Goal: Task Accomplishment & Management: Use online tool/utility

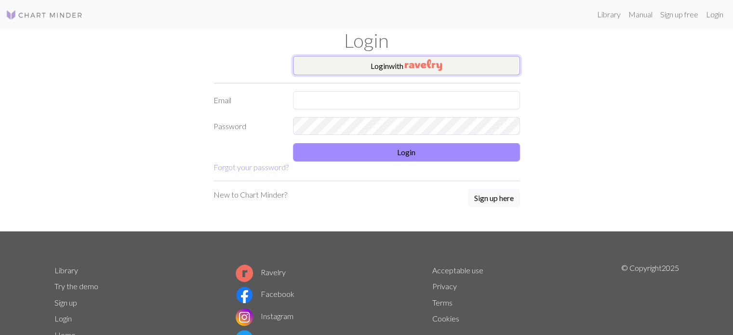
click at [387, 67] on button "Login with" at bounding box center [406, 65] width 227 height 19
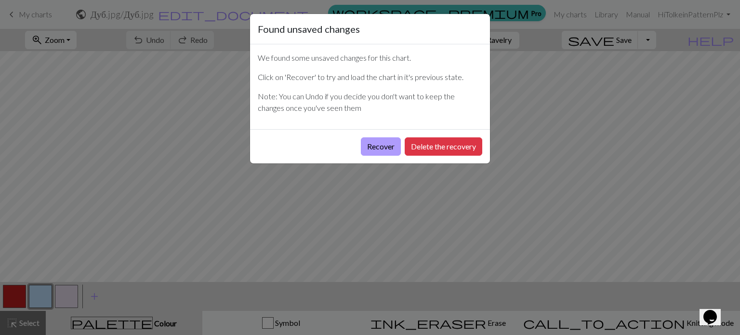
click at [390, 141] on button "Recover" at bounding box center [381, 146] width 40 height 18
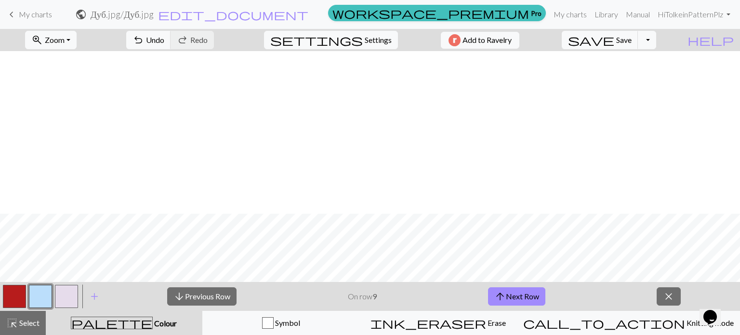
scroll to position [609, 0]
drag, startPoint x: 563, startPoint y: 13, endPoint x: 411, endPoint y: 32, distance: 153.4
click at [563, 13] on link "My charts" at bounding box center [570, 14] width 41 height 19
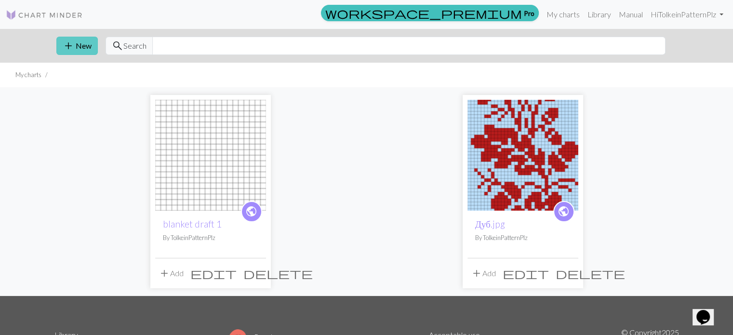
click at [91, 46] on button "add New" at bounding box center [76, 46] width 41 height 18
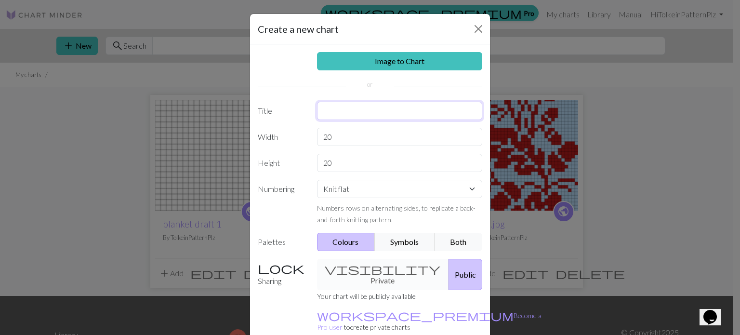
click at [348, 111] on input "text" at bounding box center [400, 111] width 166 height 18
type input "Nate Colourwork"
click at [382, 138] on input "20" at bounding box center [400, 137] width 166 height 18
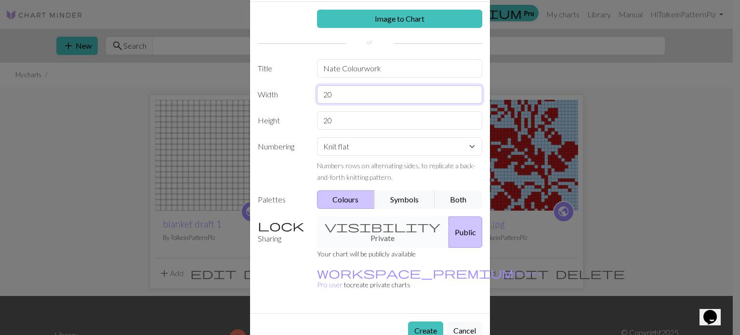
scroll to position [44, 0]
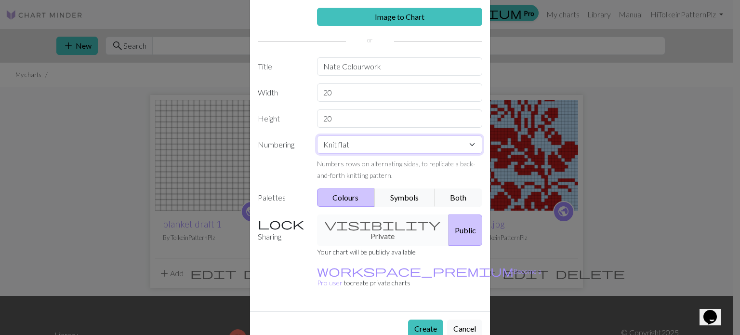
click at [374, 149] on select "Knit flat Knit in the round Lace knitting Cross stitch" at bounding box center [400, 144] width 166 height 18
click at [317, 135] on select "Knit flat Knit in the round Lace knitting Cross stitch" at bounding box center [400, 144] width 166 height 18
click at [429, 319] on button "Create" at bounding box center [425, 328] width 35 height 18
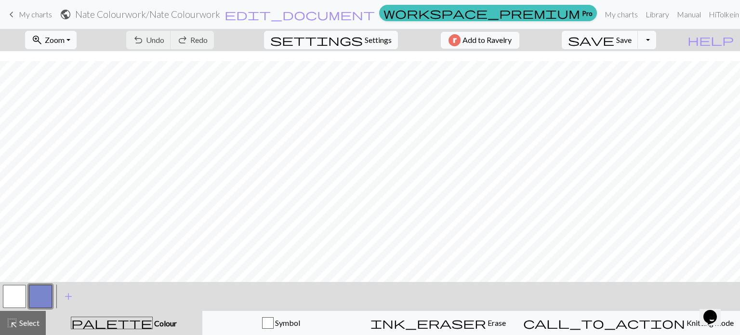
scroll to position [12, 0]
click at [16, 320] on span "highlight_alt" at bounding box center [12, 322] width 12 height 13
click at [369, 46] on button "settings Settings" at bounding box center [331, 40] width 134 height 18
select select "aran"
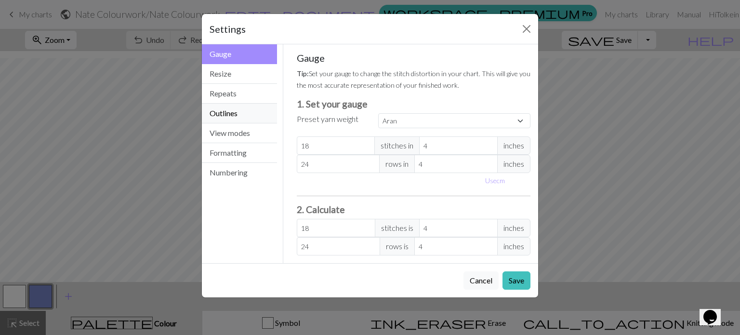
click at [246, 112] on button "Outlines" at bounding box center [239, 114] width 75 height 20
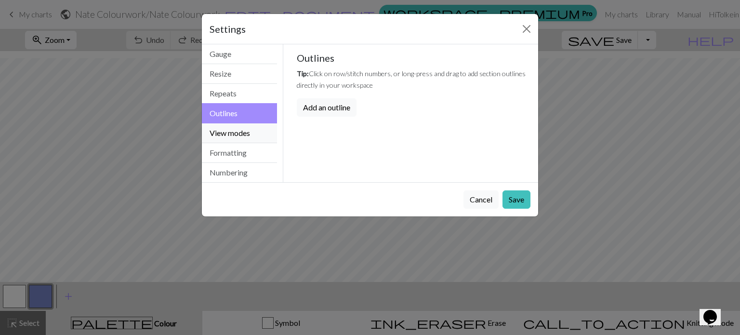
click at [247, 128] on button "View modes" at bounding box center [239, 133] width 75 height 20
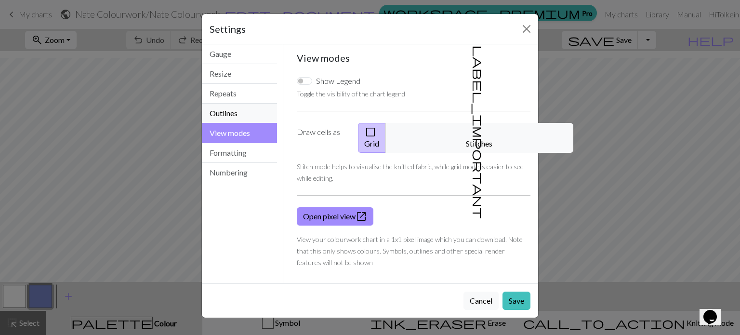
click at [240, 116] on button "Outlines" at bounding box center [239, 114] width 75 height 20
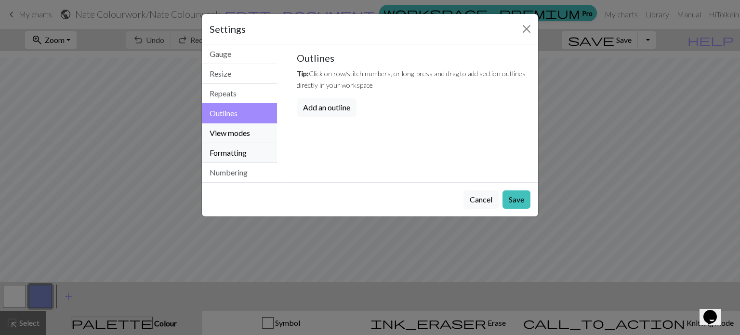
drag, startPoint x: 232, startPoint y: 135, endPoint x: 237, endPoint y: 146, distance: 12.7
click at [233, 135] on button "View modes" at bounding box center [239, 133] width 75 height 20
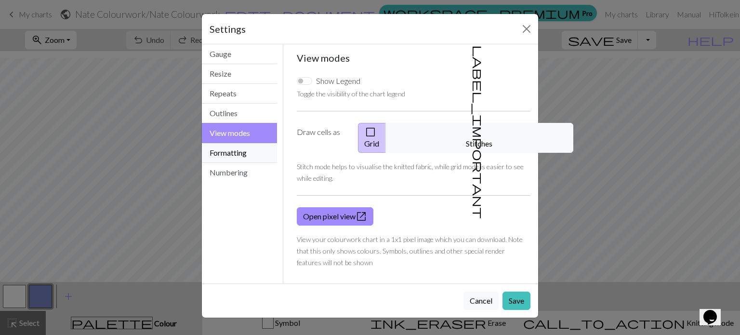
click at [239, 157] on button "Formatting" at bounding box center [239, 153] width 75 height 20
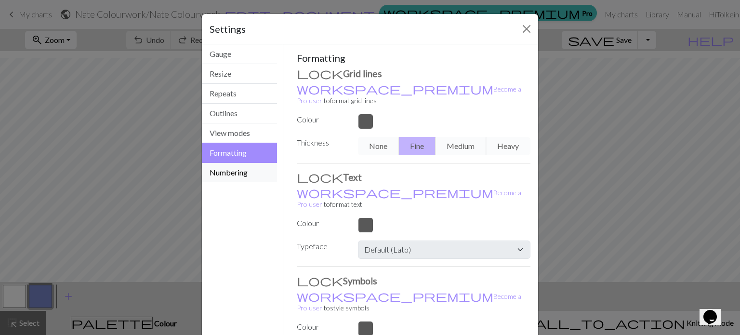
click at [233, 173] on button "Numbering" at bounding box center [239, 172] width 75 height 19
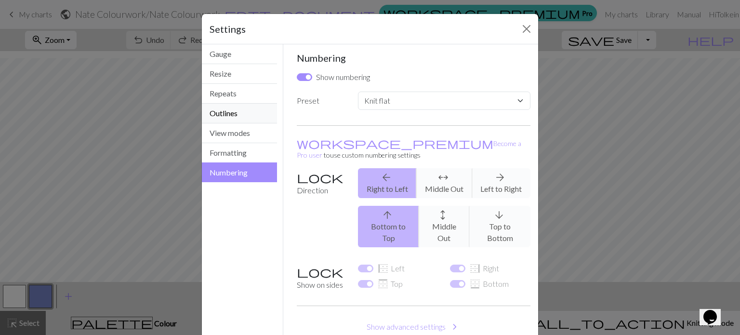
click at [237, 105] on button "Outlines" at bounding box center [239, 114] width 75 height 20
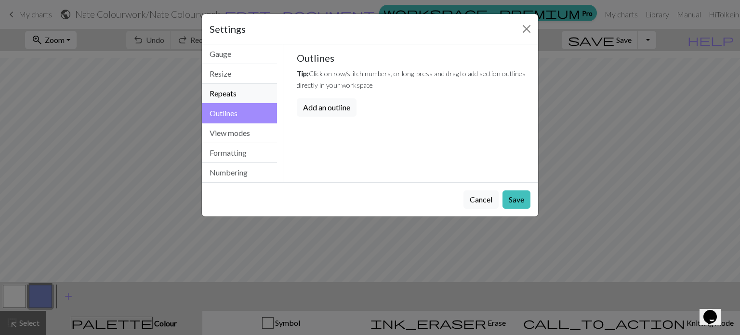
click at [237, 88] on button "Repeats" at bounding box center [239, 94] width 75 height 20
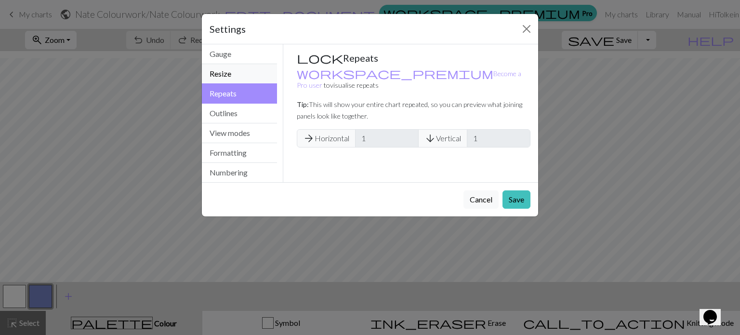
click at [238, 72] on button "Resize" at bounding box center [239, 74] width 75 height 20
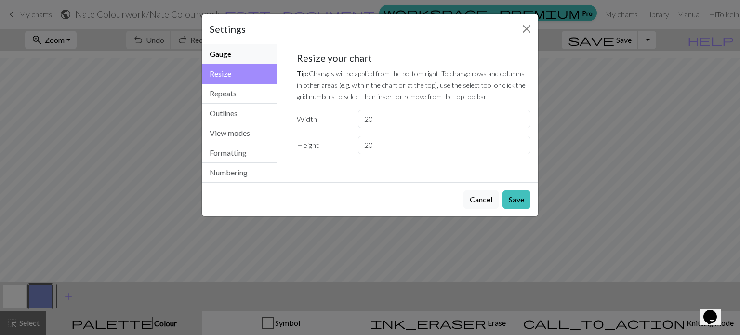
click at [238, 61] on button "Gauge" at bounding box center [239, 54] width 75 height 20
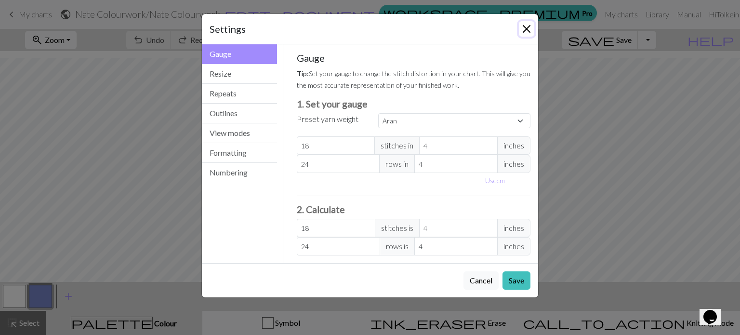
click at [530, 25] on button "Close" at bounding box center [526, 28] width 15 height 15
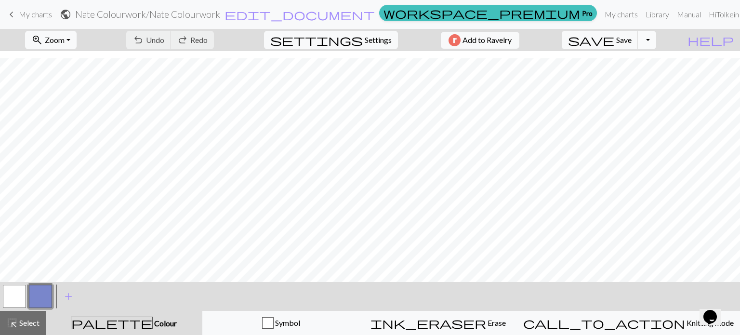
click at [656, 34] on button "Toggle Dropdown" at bounding box center [647, 40] width 18 height 18
click at [656, 36] on button "Toggle Dropdown" at bounding box center [647, 40] width 18 height 18
click at [369, 16] on span "edit_document" at bounding box center [299, 14] width 150 height 13
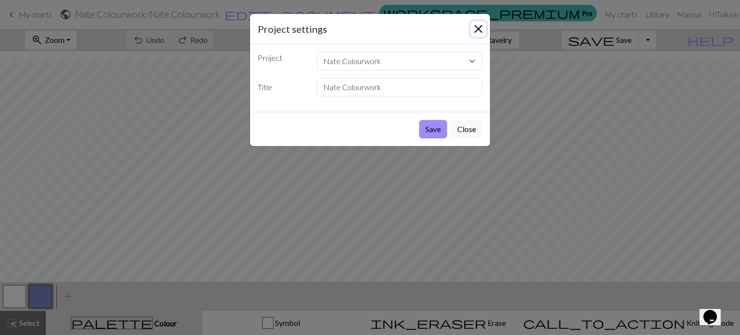
click at [480, 32] on button "Close" at bounding box center [478, 28] width 15 height 15
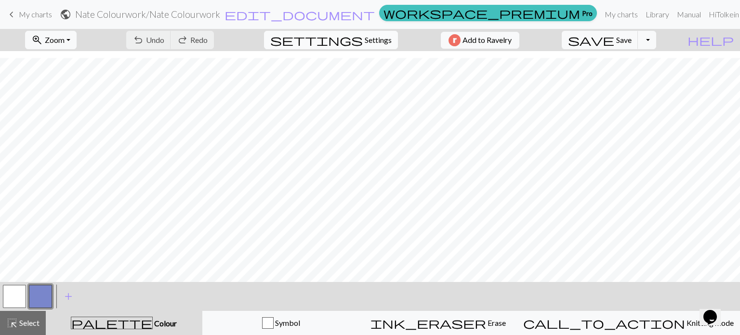
click at [348, 38] on span "settings" at bounding box center [316, 39] width 92 height 13
select select "aran"
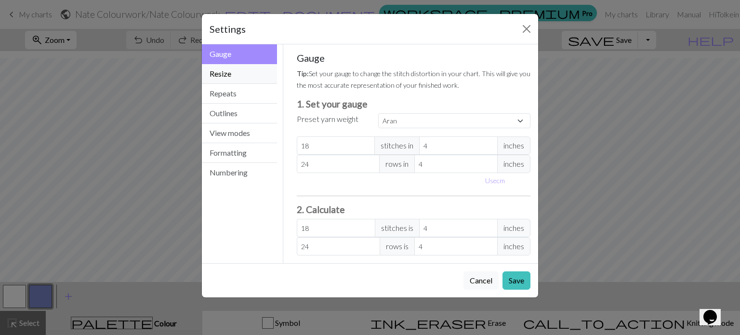
click at [227, 69] on button "Resize" at bounding box center [239, 74] width 75 height 20
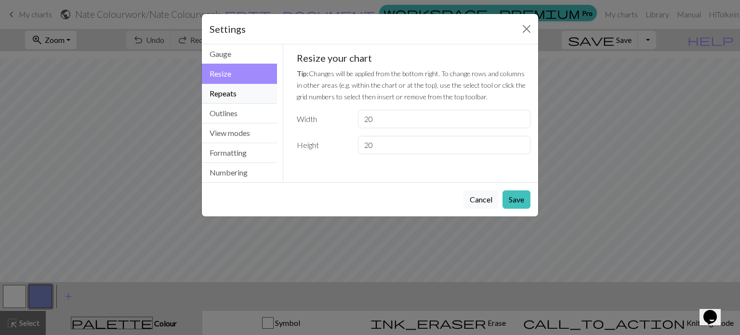
click at [253, 98] on button "Repeats" at bounding box center [239, 94] width 75 height 20
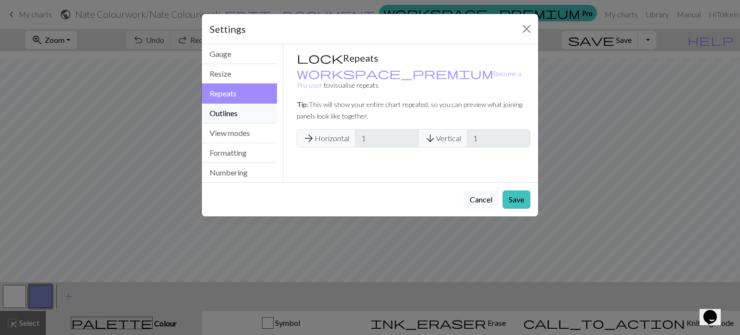
click at [250, 111] on button "Outlines" at bounding box center [239, 114] width 75 height 20
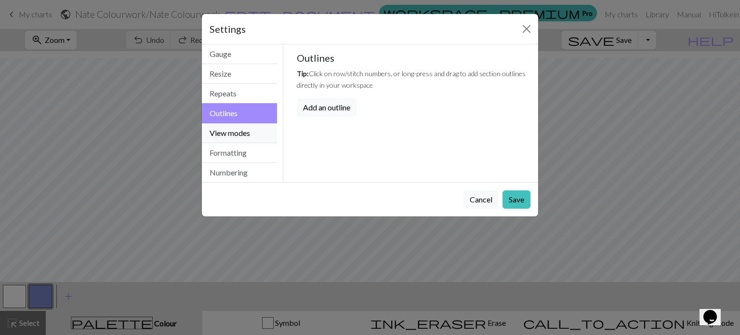
click at [233, 127] on button "View modes" at bounding box center [239, 133] width 75 height 20
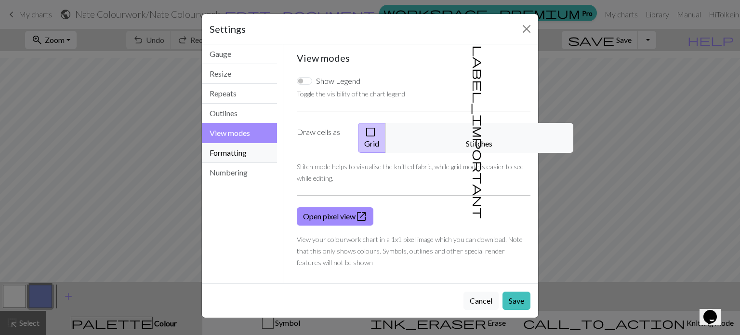
click at [256, 155] on button "Formatting" at bounding box center [239, 153] width 75 height 20
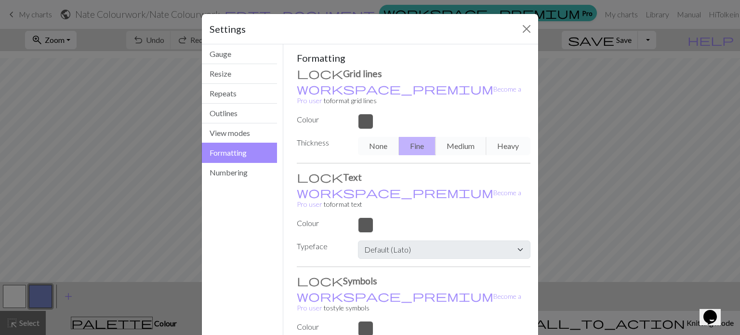
scroll to position [56, 0]
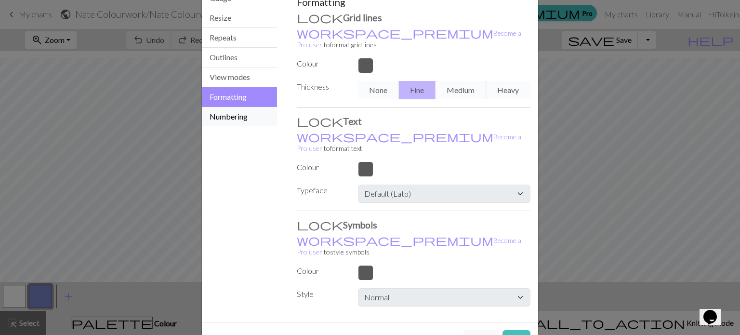
click at [231, 121] on button "Numbering" at bounding box center [239, 116] width 75 height 19
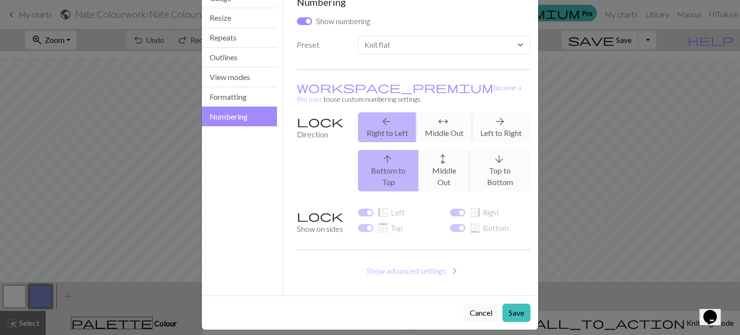
scroll to position [39, 0]
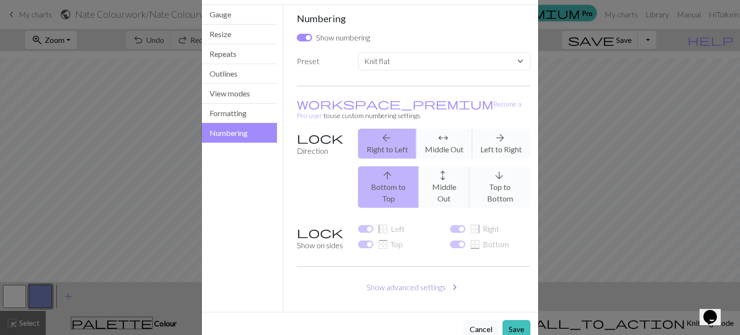
click at [426, 278] on button "Show advanced settings chevron_right" at bounding box center [414, 287] width 234 height 18
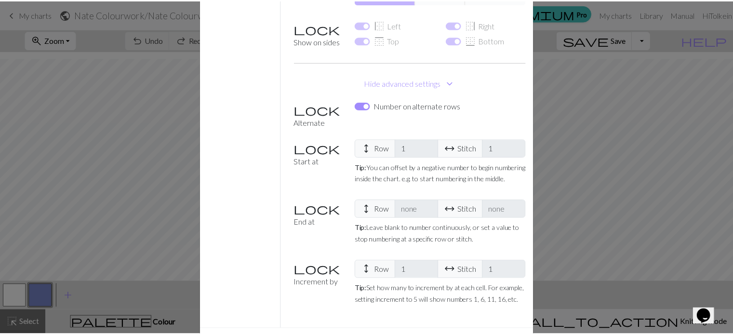
scroll to position [249, 0]
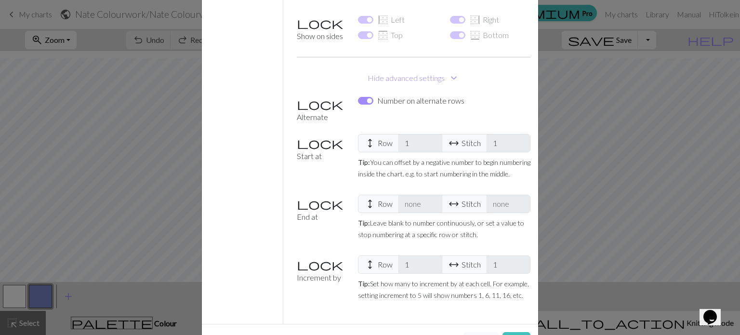
click at [481, 332] on button "Cancel" at bounding box center [480, 341] width 35 height 18
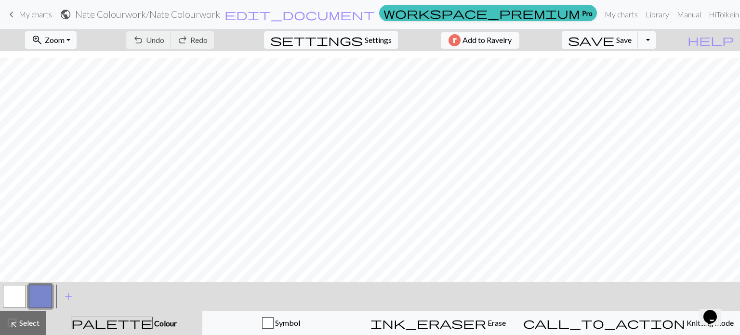
click at [25, 15] on span "My charts" at bounding box center [35, 14] width 33 height 9
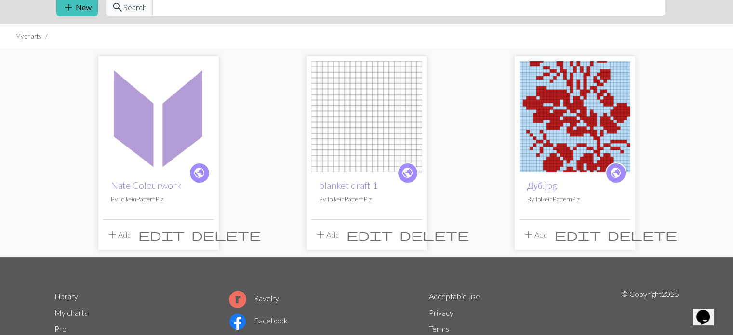
scroll to position [110, 0]
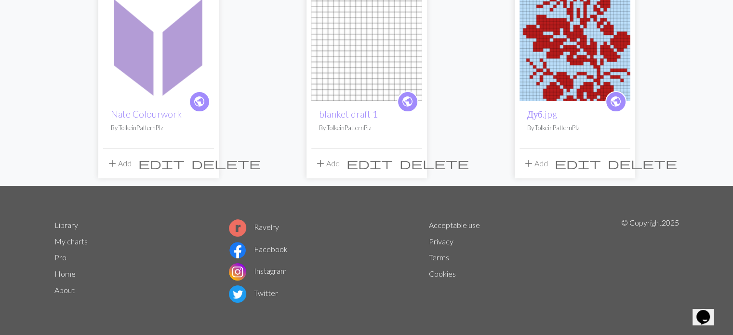
click at [184, 167] on span "edit" at bounding box center [161, 163] width 46 height 13
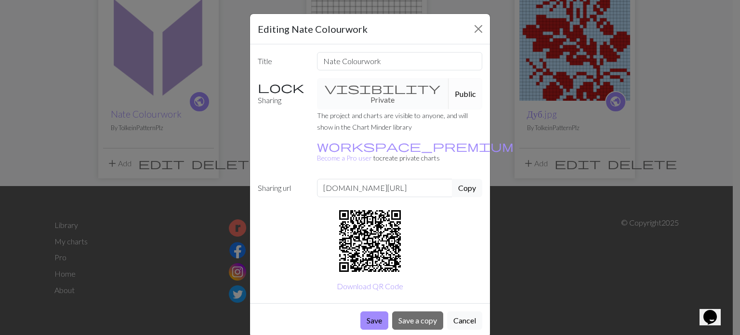
click at [474, 311] on button "Cancel" at bounding box center [464, 320] width 35 height 18
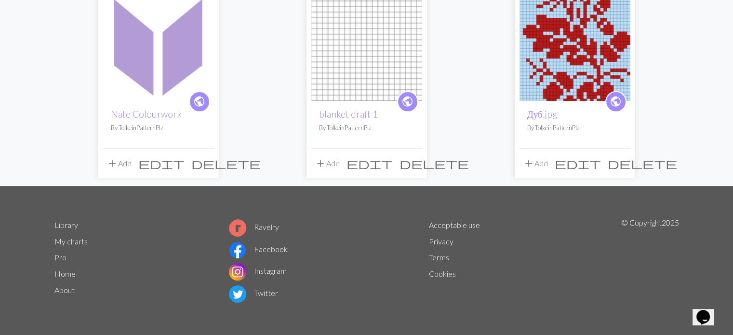
click at [156, 87] on img at bounding box center [158, 45] width 111 height 111
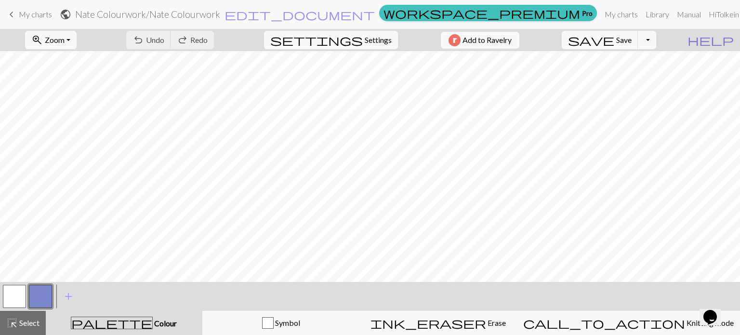
click at [732, 39] on button "help Show me around" at bounding box center [710, 40] width 59 height 18
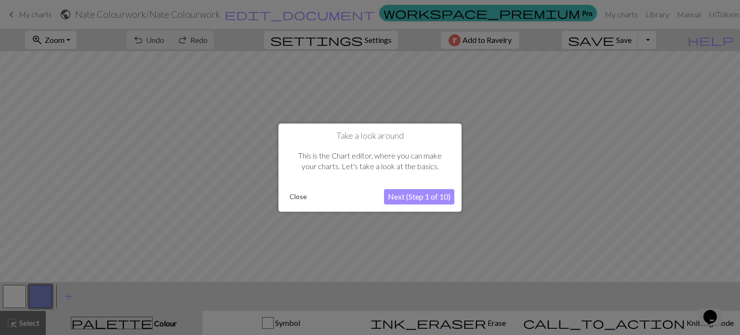
click at [408, 206] on div "Take a look around This is the Chart editor, where you can make your charts. Le…" at bounding box center [369, 167] width 183 height 88
click at [410, 196] on button "Next (Step 1 of 10)" at bounding box center [419, 196] width 70 height 15
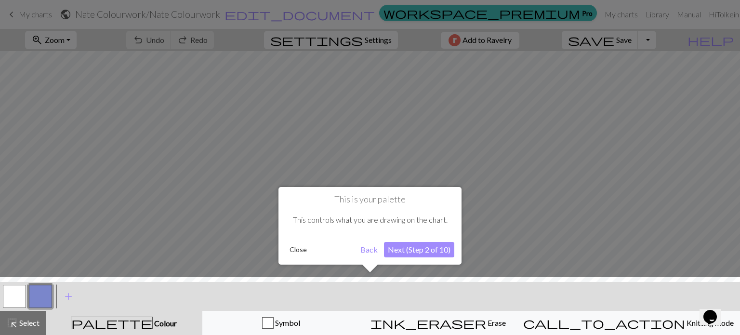
click at [410, 246] on button "Next (Step 2 of 10)" at bounding box center [419, 249] width 70 height 15
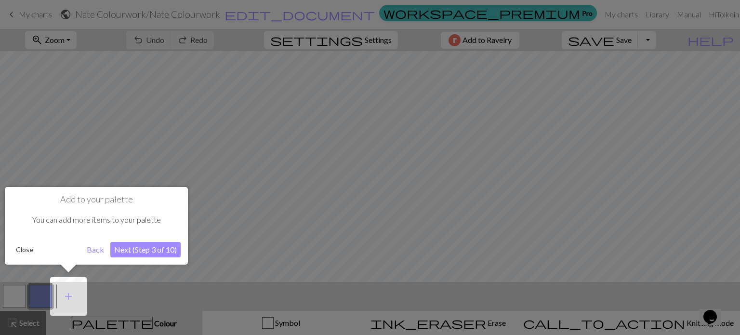
click at [139, 251] on button "Next (Step 3 of 10)" at bounding box center [145, 249] width 70 height 15
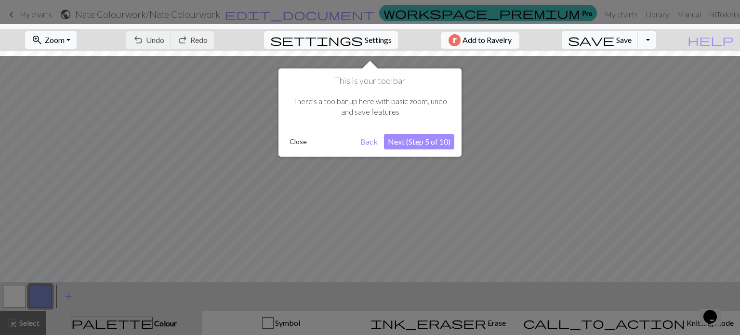
click at [433, 146] on button "Next (Step 5 of 10)" at bounding box center [419, 141] width 70 height 15
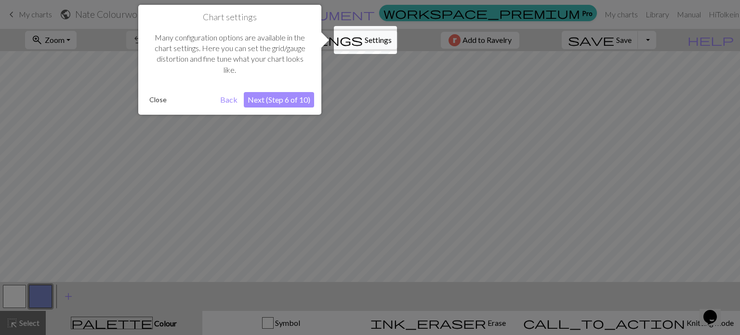
click at [276, 100] on button "Next (Step 6 of 10)" at bounding box center [279, 99] width 70 height 15
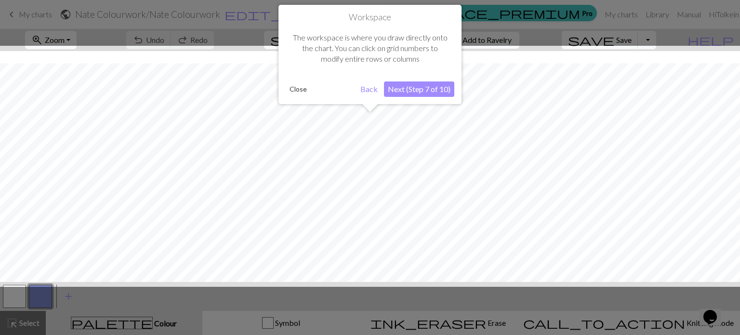
scroll to position [12, 0]
click at [425, 88] on button "Next (Step 7 of 10)" at bounding box center [419, 88] width 70 height 15
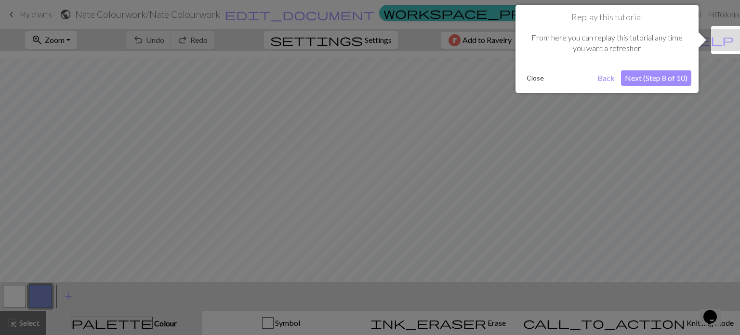
click at [658, 79] on button "Next (Step 8 of 10)" at bounding box center [656, 77] width 70 height 15
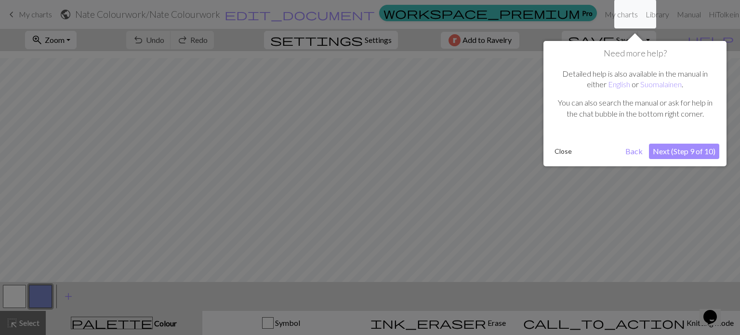
click at [671, 148] on button "Next (Step 9 of 10)" at bounding box center [684, 151] width 70 height 15
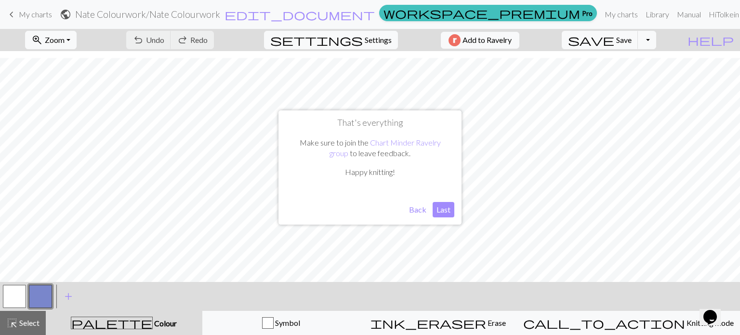
click at [443, 207] on button "Last" at bounding box center [444, 209] width 22 height 15
click at [74, 294] on button "add Add a colour" at bounding box center [68, 296] width 24 height 24
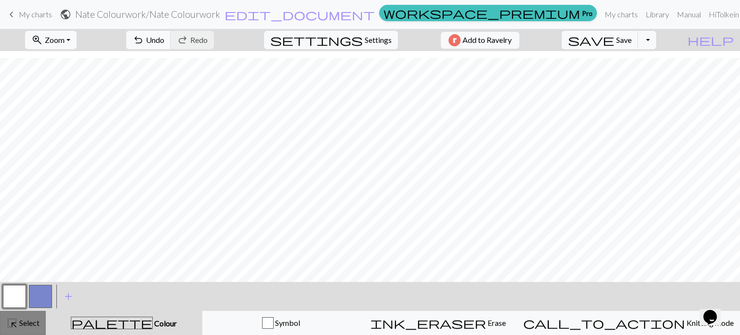
click at [8, 323] on span "highlight_alt" at bounding box center [12, 322] width 12 height 13
click at [65, 39] on span "Zoom" at bounding box center [55, 39] width 20 height 9
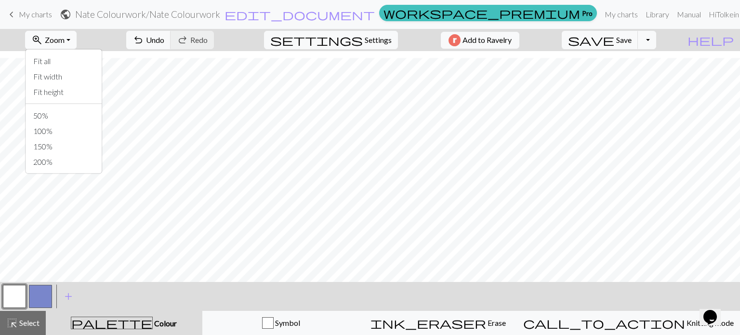
click at [65, 39] on span "Zoom" at bounding box center [55, 39] width 20 height 9
click at [343, 39] on button "settings Settings" at bounding box center [331, 40] width 134 height 18
select select "aran"
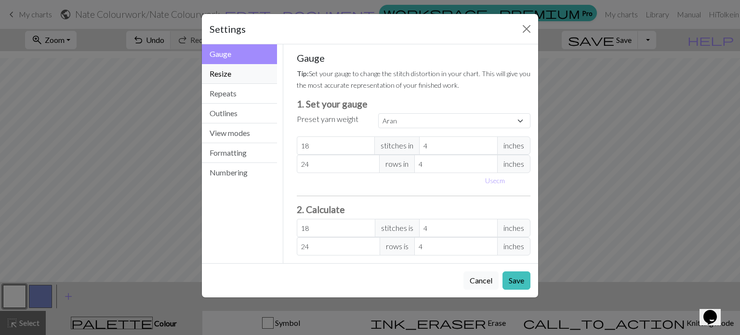
click at [227, 71] on button "Resize" at bounding box center [239, 74] width 75 height 20
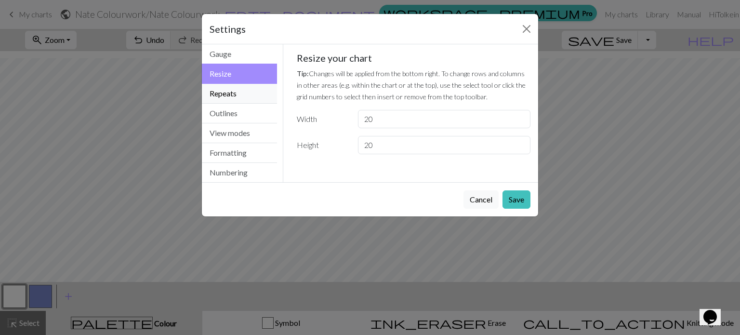
click at [261, 90] on button "Repeats" at bounding box center [239, 94] width 75 height 20
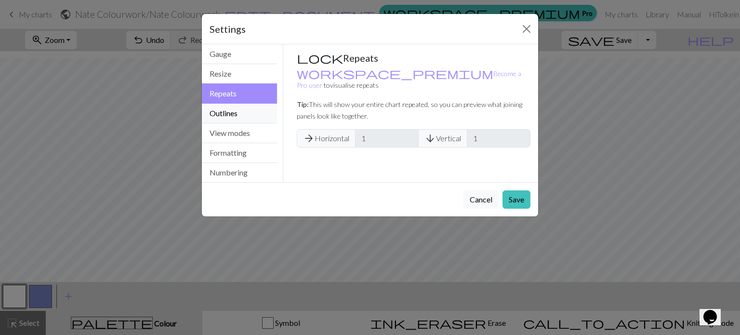
click at [222, 117] on button "Outlines" at bounding box center [239, 114] width 75 height 20
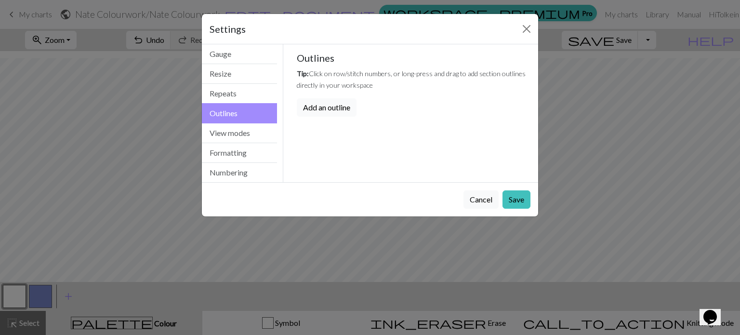
click at [340, 106] on button "Add an outline" at bounding box center [327, 107] width 60 height 18
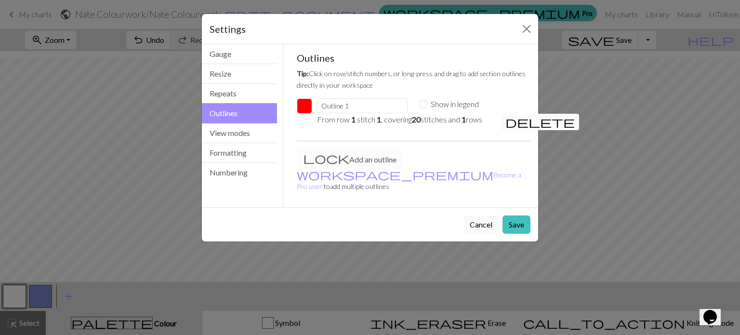
click at [510, 121] on span "delete" at bounding box center [539, 121] width 69 height 13
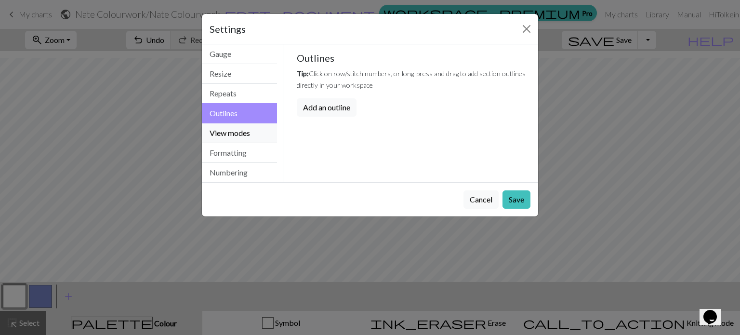
click at [231, 132] on button "View modes" at bounding box center [239, 133] width 75 height 20
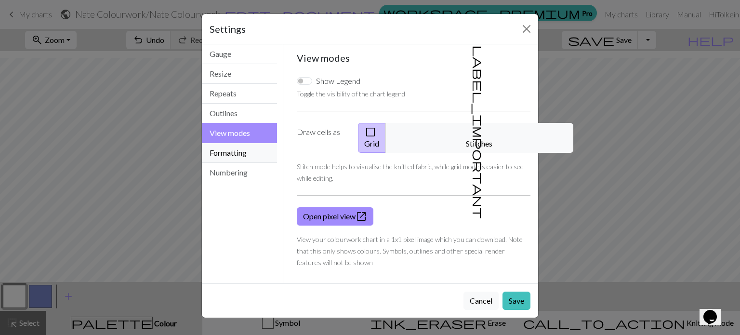
click at [213, 145] on button "Formatting" at bounding box center [239, 153] width 75 height 20
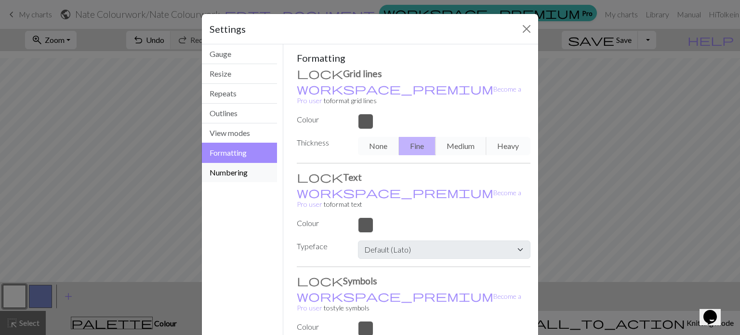
click at [231, 163] on button "Numbering" at bounding box center [239, 172] width 75 height 19
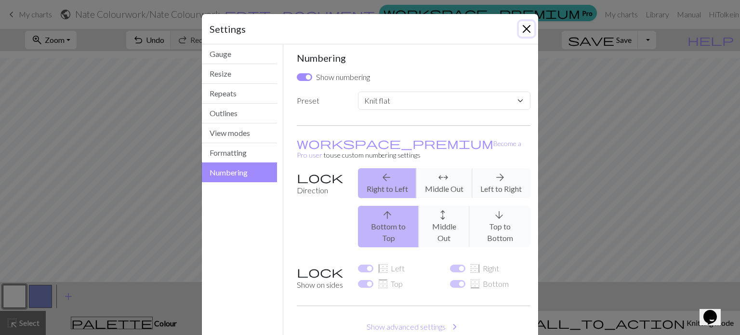
click at [519, 23] on button "Close" at bounding box center [526, 28] width 15 height 15
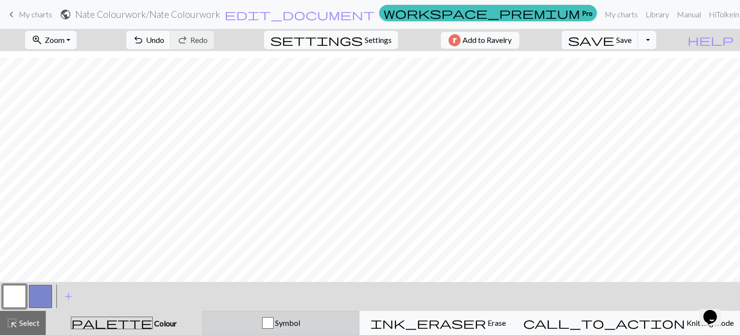
click at [351, 329] on button "Symbol" at bounding box center [281, 323] width 158 height 24
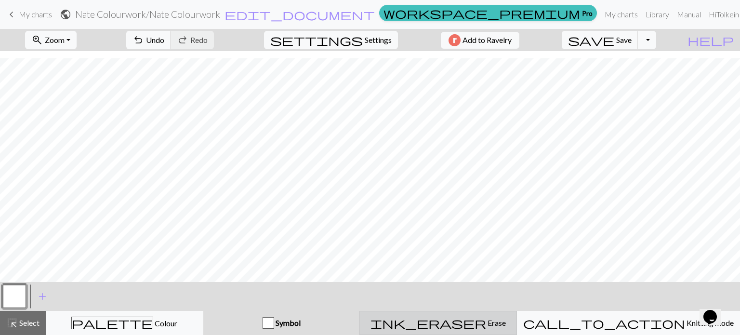
click at [503, 326] on div "ink_eraser Erase Erase" at bounding box center [438, 323] width 145 height 12
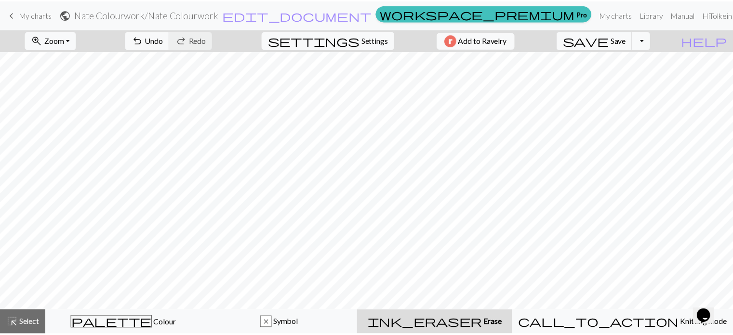
scroll to position [0, 0]
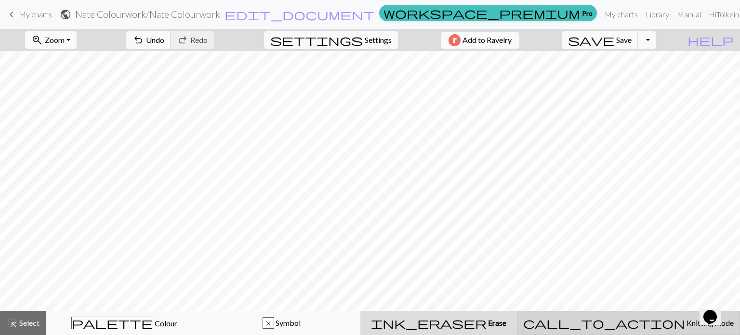
click at [609, 321] on div "call_to_action Knitting mode Knitting mode" at bounding box center [628, 323] width 210 height 12
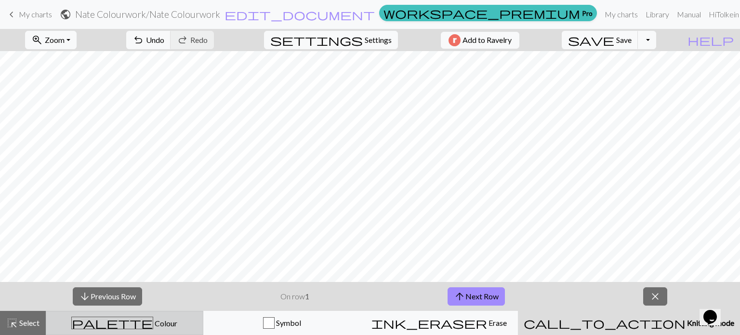
click at [154, 319] on div "palette Colour Colour" at bounding box center [124, 322] width 145 height 13
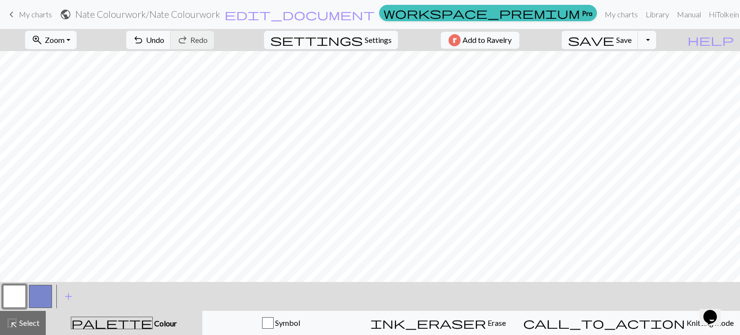
click at [34, 17] on span "My charts" at bounding box center [35, 14] width 33 height 9
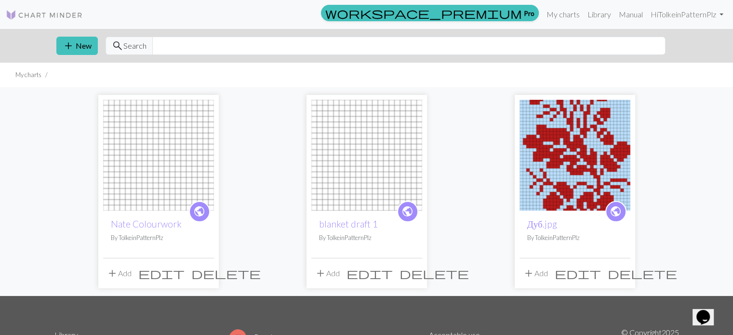
click at [113, 269] on span "add" at bounding box center [112, 272] width 12 height 13
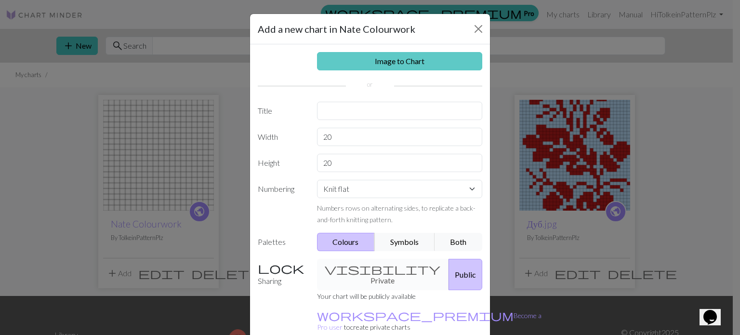
click at [356, 57] on link "Image to Chart" at bounding box center [400, 61] width 166 height 18
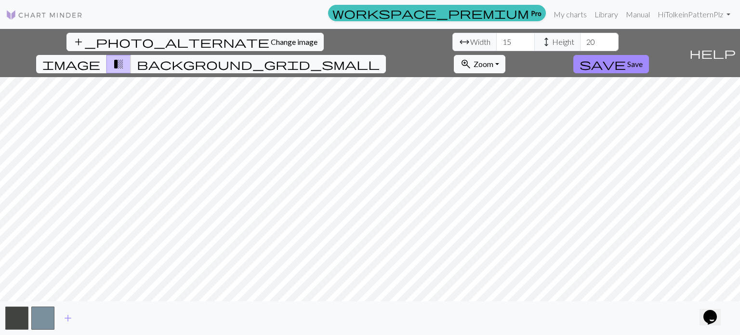
click at [469, 303] on div "add_photo_alternate Change image arrow_range Width 15 height Height 20 image tr…" at bounding box center [370, 182] width 740 height 306
type input "81"
click at [496, 40] on input "81" at bounding box center [515, 42] width 39 height 18
click at [580, 41] on input "43" at bounding box center [599, 42] width 39 height 18
drag, startPoint x: 325, startPoint y: 36, endPoint x: 308, endPoint y: 39, distance: 16.6
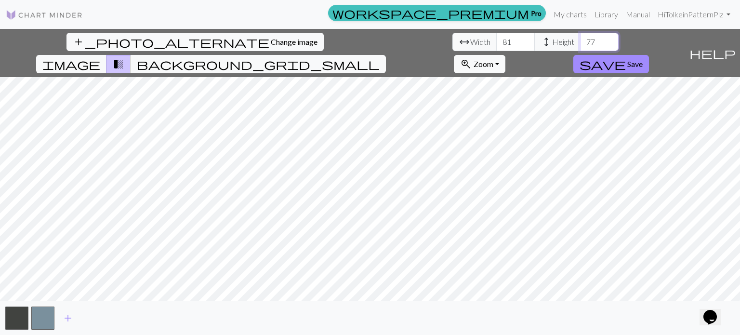
type input "78"
click at [580, 39] on input "78" at bounding box center [599, 42] width 39 height 18
click at [40, 311] on button "button" at bounding box center [42, 317] width 23 height 23
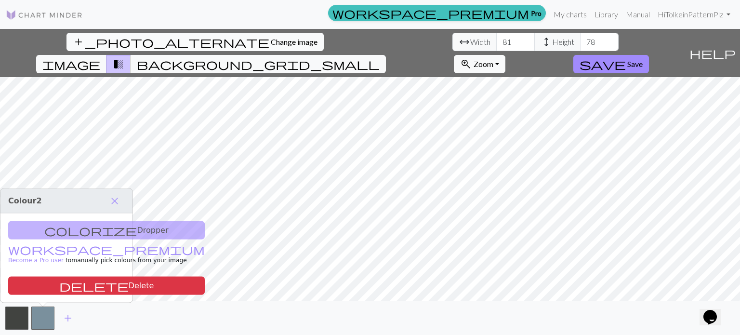
click at [72, 36] on button "add_photo_alternate Change image" at bounding box center [194, 42] width 257 height 18
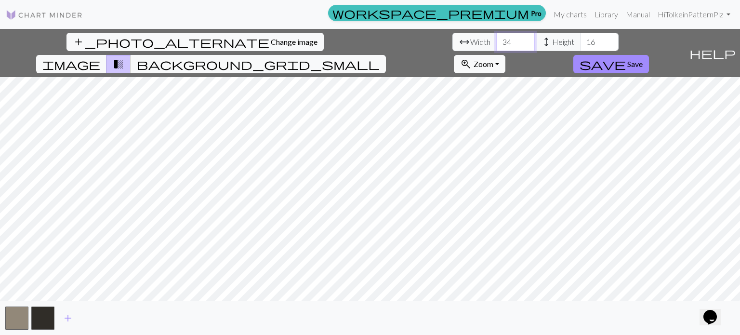
type input "34"
click at [496, 39] on input "34" at bounding box center [515, 42] width 39 height 18
type input "77"
click at [580, 39] on input "77" at bounding box center [599, 42] width 39 height 18
type input "74"
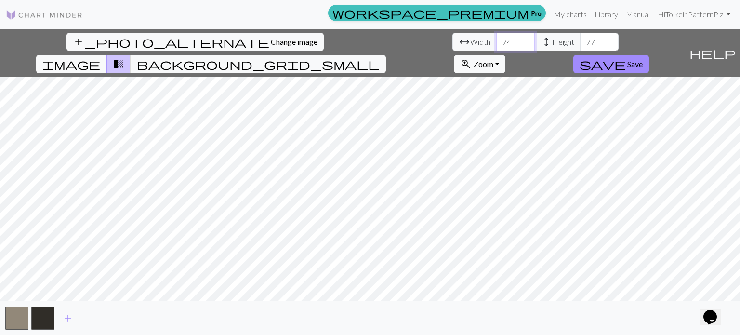
click at [496, 39] on input "74" at bounding box center [515, 42] width 39 height 18
type input "70"
click at [580, 42] on input "70" at bounding box center [599, 42] width 39 height 18
type input "82"
click at [496, 39] on input "82" at bounding box center [515, 42] width 39 height 18
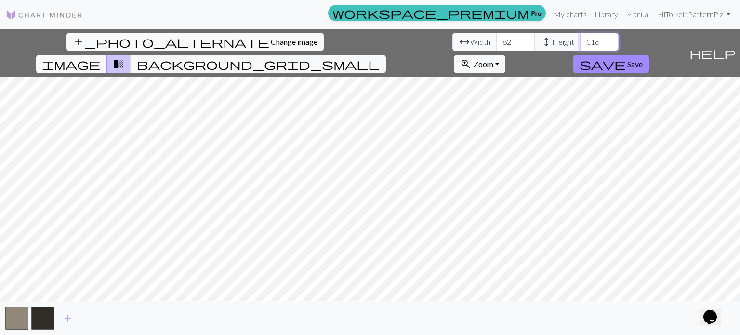
click at [580, 36] on input "116" at bounding box center [599, 42] width 39 height 18
click at [580, 36] on input "117" at bounding box center [599, 42] width 39 height 18
click at [580, 39] on input "118" at bounding box center [599, 42] width 39 height 18
click at [580, 39] on input "119" at bounding box center [599, 42] width 39 height 18
click at [580, 39] on input "120" at bounding box center [599, 42] width 39 height 18
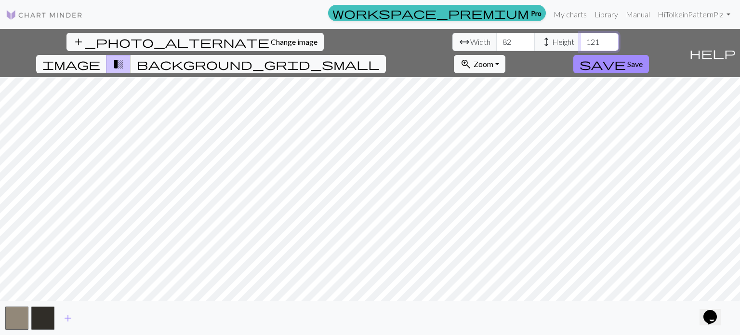
click at [580, 39] on input "121" at bounding box center [599, 42] width 39 height 18
click at [580, 39] on input "122" at bounding box center [599, 42] width 39 height 18
type input "123"
click at [580, 39] on input "123" at bounding box center [599, 42] width 39 height 18
click at [496, 39] on input "83" at bounding box center [515, 42] width 39 height 18
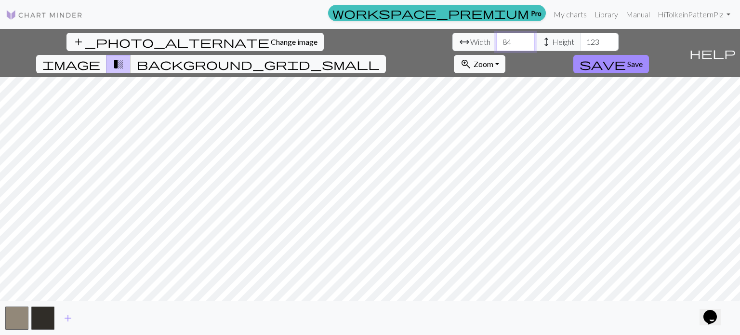
click at [496, 39] on input "84" at bounding box center [515, 42] width 39 height 18
click at [496, 39] on input "85" at bounding box center [515, 42] width 39 height 18
click at [496, 39] on input "86" at bounding box center [515, 42] width 39 height 18
click at [496, 39] on input "87" at bounding box center [515, 42] width 39 height 18
click at [496, 39] on input "102" at bounding box center [515, 42] width 39 height 18
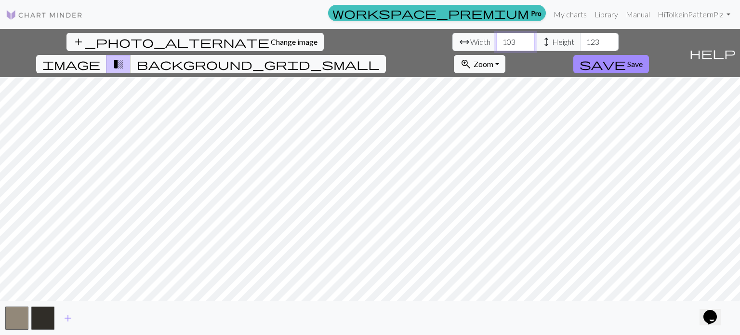
click at [496, 39] on input "103" at bounding box center [515, 42] width 39 height 18
click at [496, 37] on input "104" at bounding box center [515, 42] width 39 height 18
click at [496, 38] on input "106" at bounding box center [515, 42] width 39 height 18
click at [496, 38] on input "107" at bounding box center [515, 42] width 39 height 18
click at [496, 38] on input "108" at bounding box center [515, 42] width 39 height 18
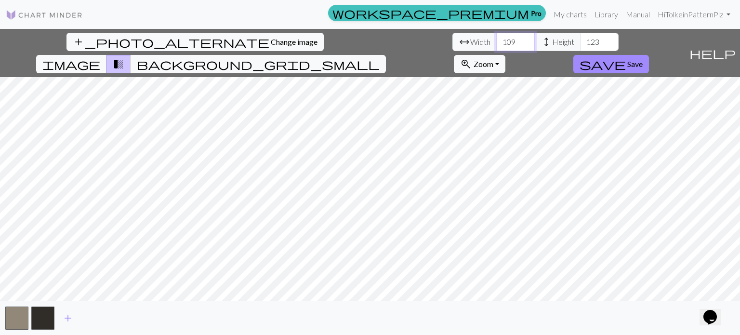
click at [496, 38] on input "109" at bounding box center [515, 42] width 39 height 18
click at [496, 38] on input "110" at bounding box center [515, 42] width 39 height 18
click at [496, 38] on input "111" at bounding box center [515, 42] width 39 height 18
click at [496, 38] on input "112" at bounding box center [515, 42] width 39 height 18
click at [496, 38] on input "113" at bounding box center [515, 42] width 39 height 18
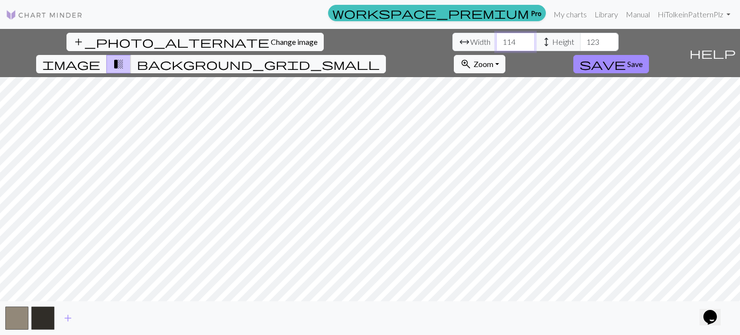
click at [496, 38] on input "114" at bounding box center [515, 42] width 39 height 18
click at [496, 38] on input "115" at bounding box center [515, 42] width 39 height 18
click at [496, 38] on input "116" at bounding box center [515, 42] width 39 height 18
click at [496, 38] on input "117" at bounding box center [515, 42] width 39 height 18
click at [496, 38] on input "118" at bounding box center [515, 42] width 39 height 18
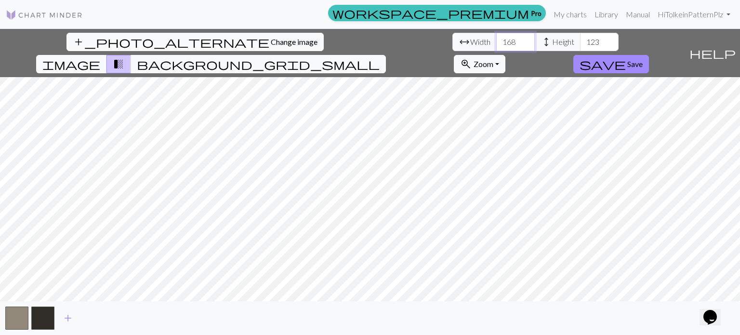
type input "169"
click at [496, 39] on input "169" at bounding box center [515, 42] width 39 height 18
click at [580, 47] on input "121" at bounding box center [599, 42] width 39 height 18
click at [580, 43] on input "115" at bounding box center [599, 42] width 39 height 18
click at [580, 43] on input "114" at bounding box center [599, 42] width 39 height 18
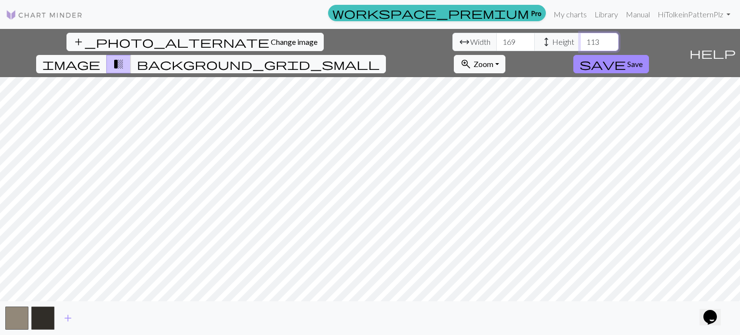
click at [580, 43] on input "113" at bounding box center [599, 42] width 39 height 18
click at [580, 43] on input "112" at bounding box center [599, 42] width 39 height 18
click at [580, 43] on input "111" at bounding box center [599, 42] width 39 height 18
click at [580, 43] on input "110" at bounding box center [599, 42] width 39 height 18
click at [580, 43] on input "109" at bounding box center [599, 42] width 39 height 18
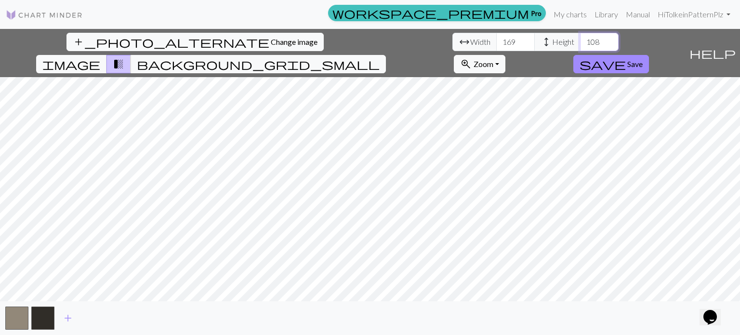
click at [580, 43] on input "108" at bounding box center [599, 42] width 39 height 18
type input "111"
click at [580, 39] on input "111" at bounding box center [599, 42] width 39 height 18
